Goal: Check status: Check status

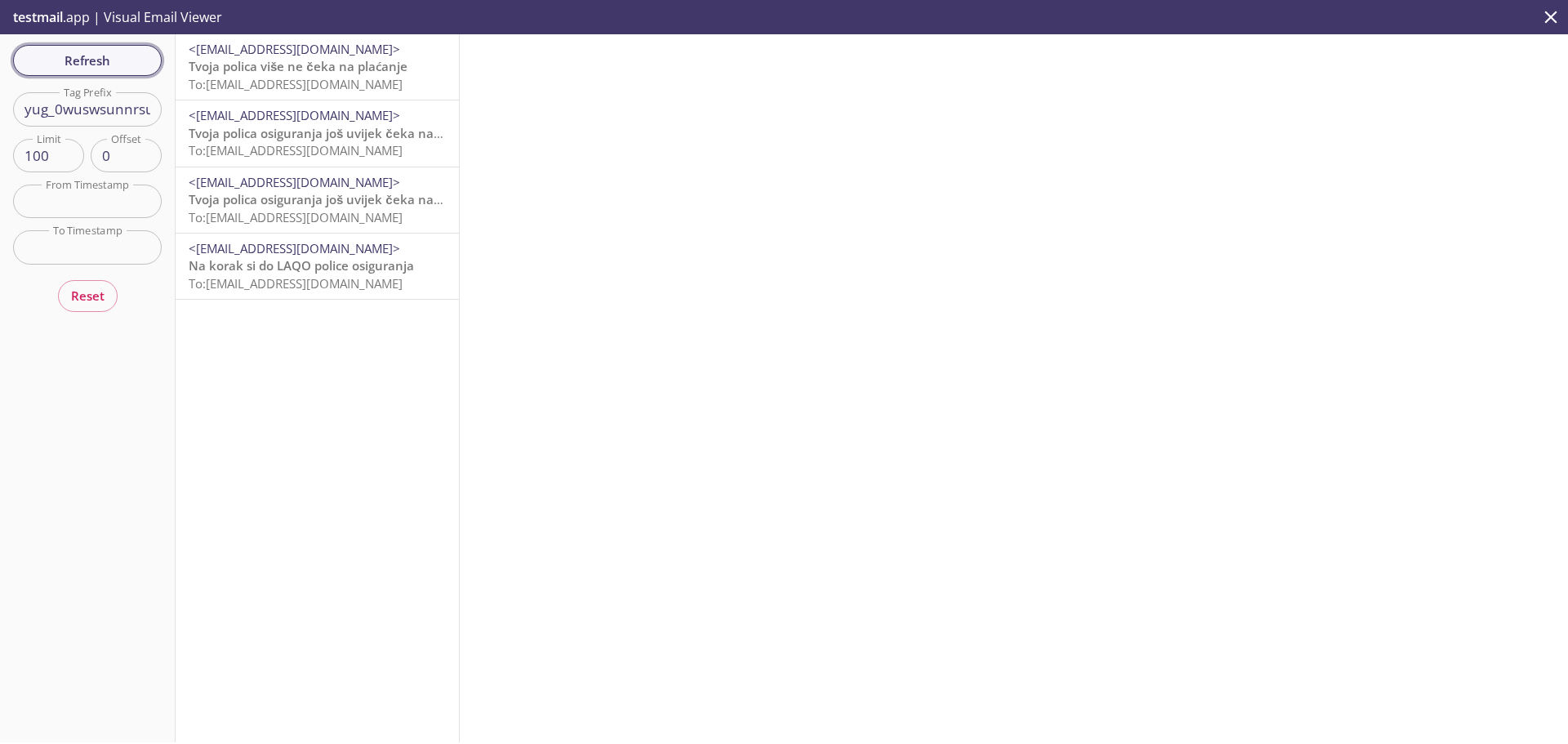
click at [39, 59] on span "Refresh" at bounding box center [87, 60] width 122 height 21
click at [83, 100] on input "yug_0wuswsunnrsute74npcf" at bounding box center [87, 109] width 149 height 33
paste input "2exfyzql4bplz7_crxjqp22e"
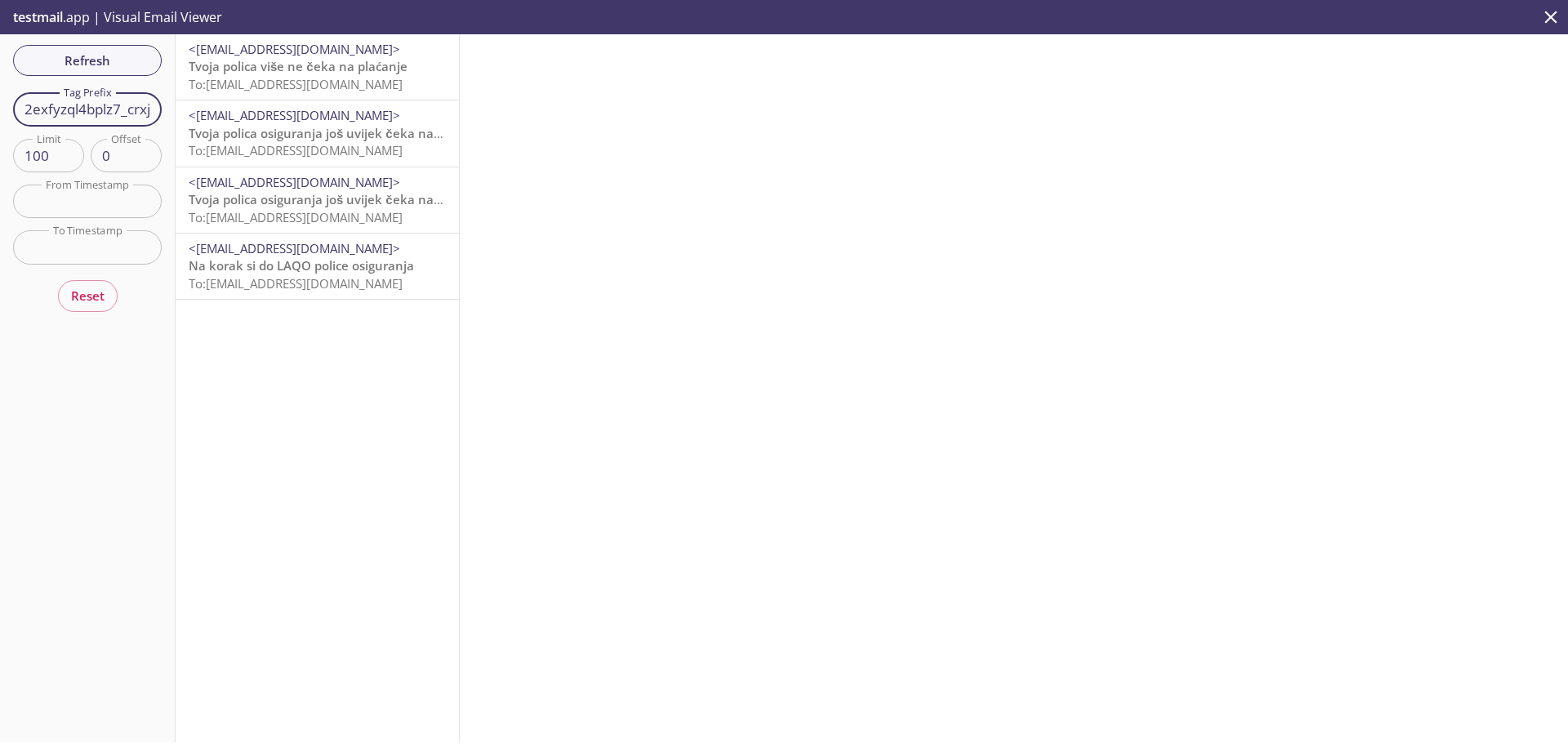
scroll to position [0, 41]
type input "2exfyzql4bplz7_crxjqp22e"
click at [84, 67] on span "Refresh" at bounding box center [87, 60] width 122 height 21
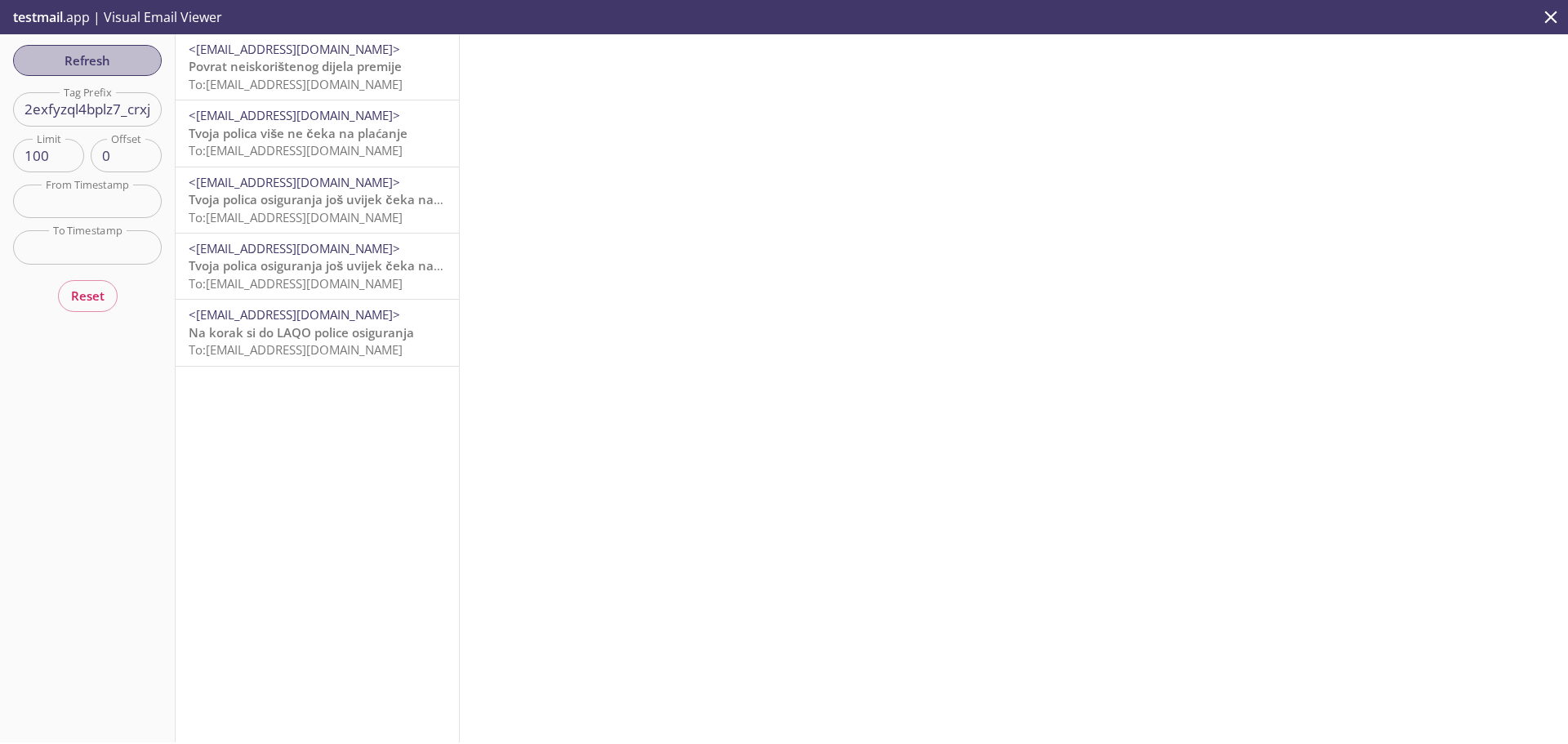
click at [84, 68] on span "Refresh" at bounding box center [87, 60] width 122 height 21
